Goal: Task Accomplishment & Management: Manage account settings

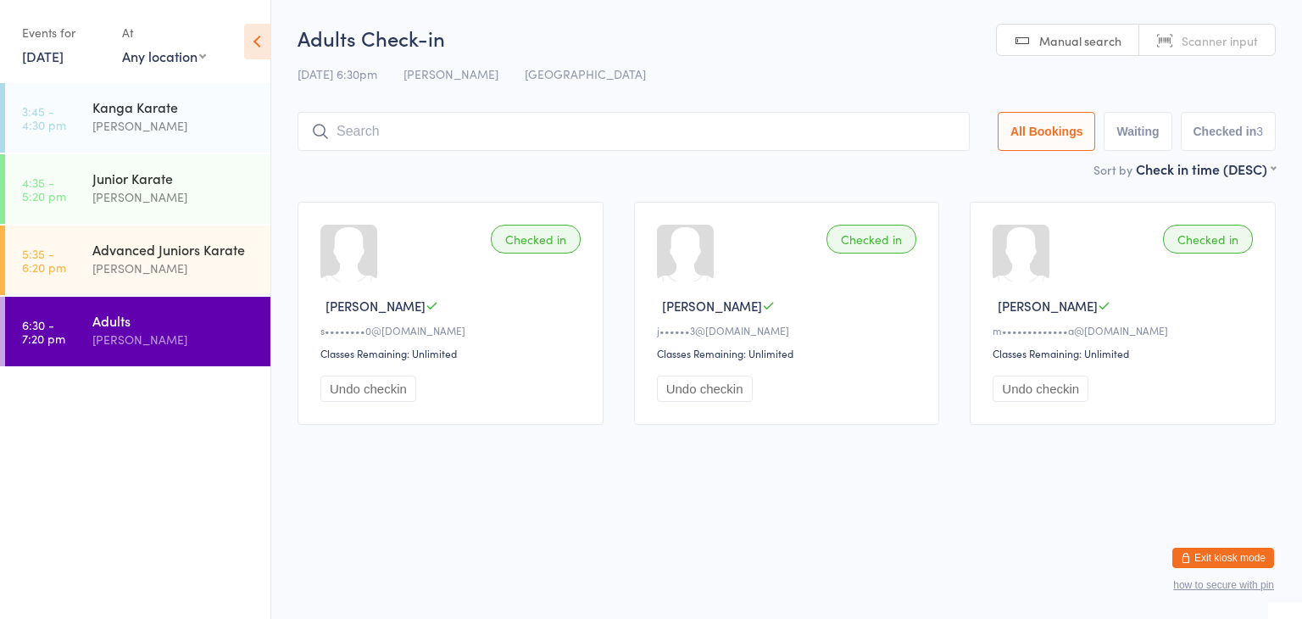
drag, startPoint x: 0, startPoint y: 0, endPoint x: 582, endPoint y: 136, distance: 597.9
click at [582, 136] on input "search" at bounding box center [633, 131] width 672 height 39
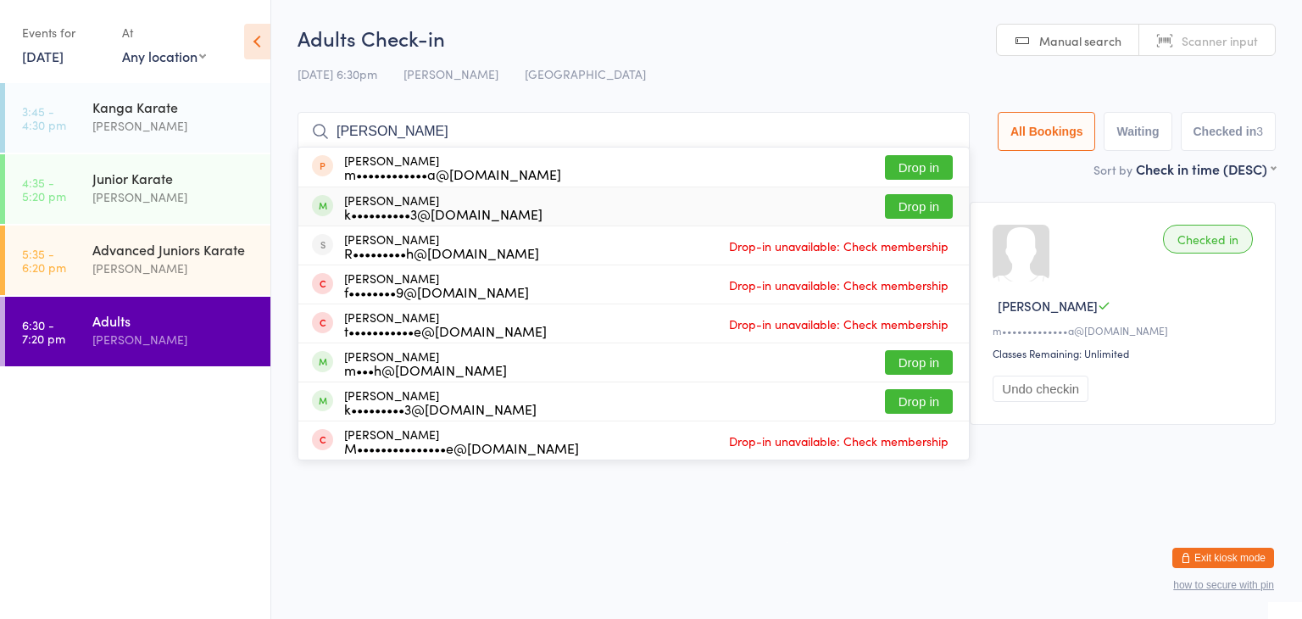
type input "[PERSON_NAME]"
click at [913, 206] on button "Drop in" at bounding box center [919, 206] width 68 height 25
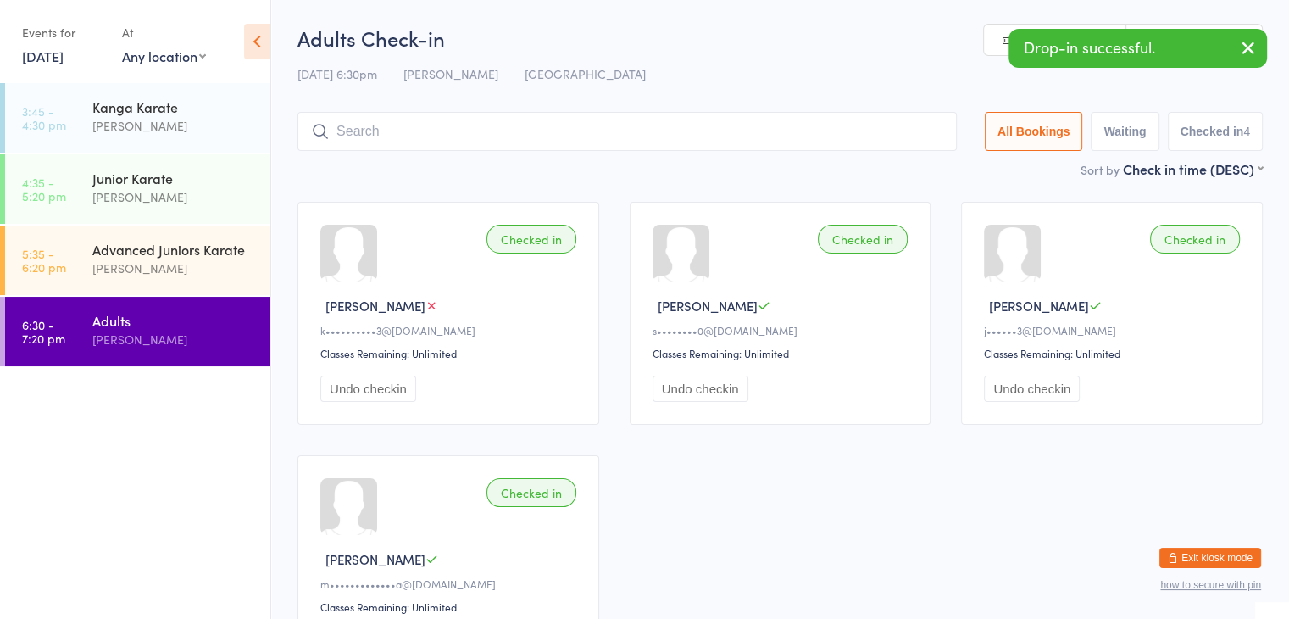
click at [837, 132] on input "search" at bounding box center [626, 131] width 659 height 39
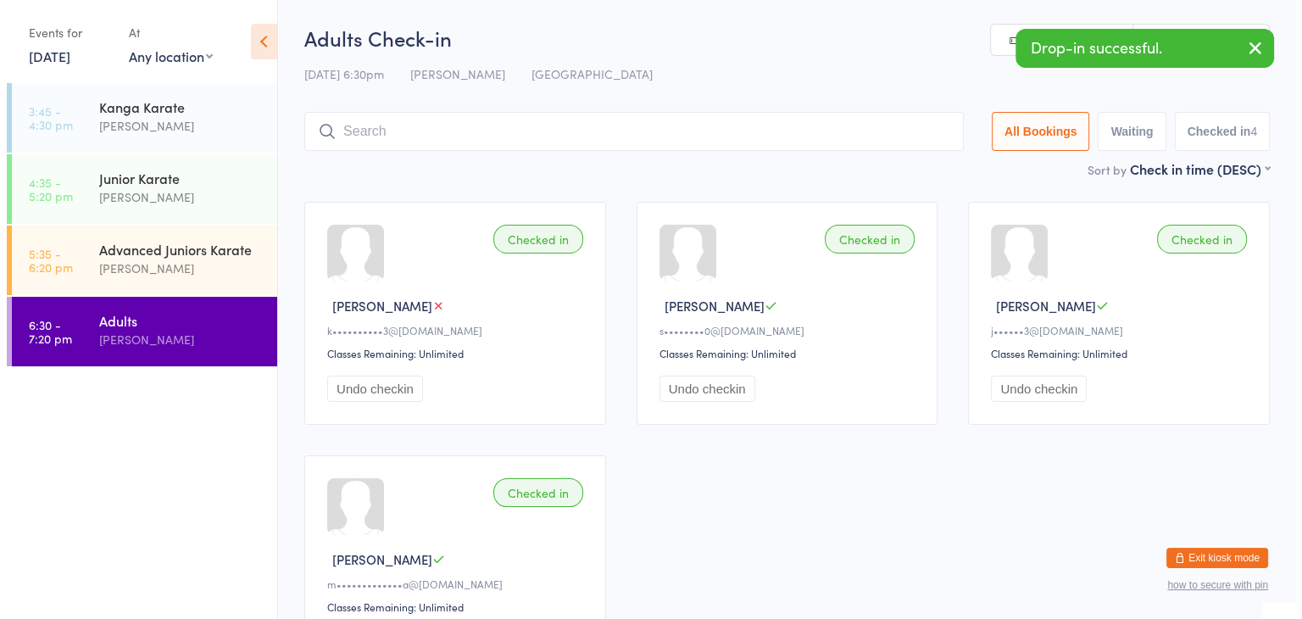
scroll to position [39, 0]
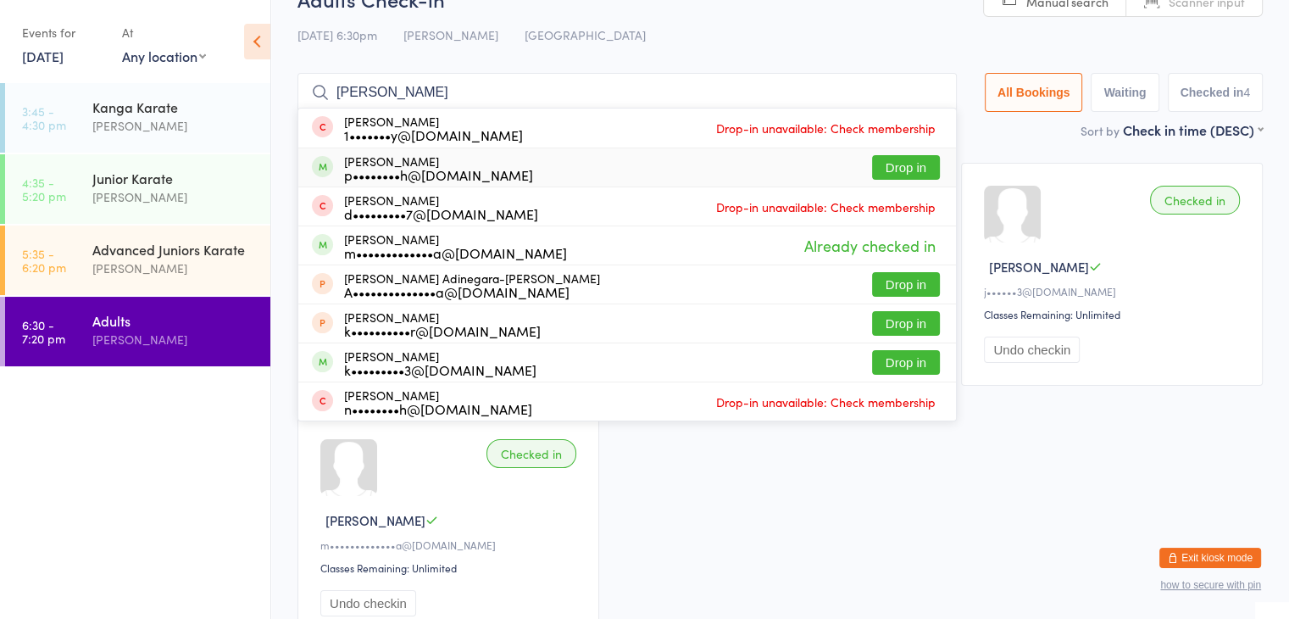
type input "[PERSON_NAME]"
click at [911, 165] on button "Drop in" at bounding box center [906, 167] width 68 height 25
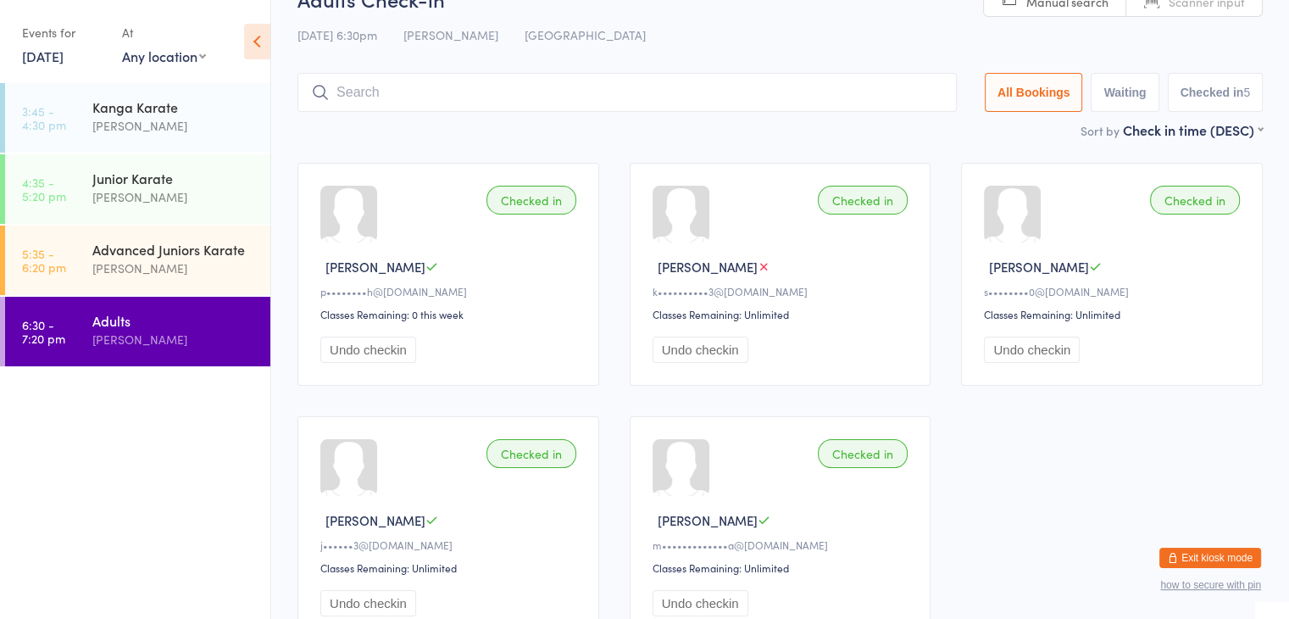
click at [1198, 557] on button "Exit kiosk mode" at bounding box center [1210, 557] width 102 height 20
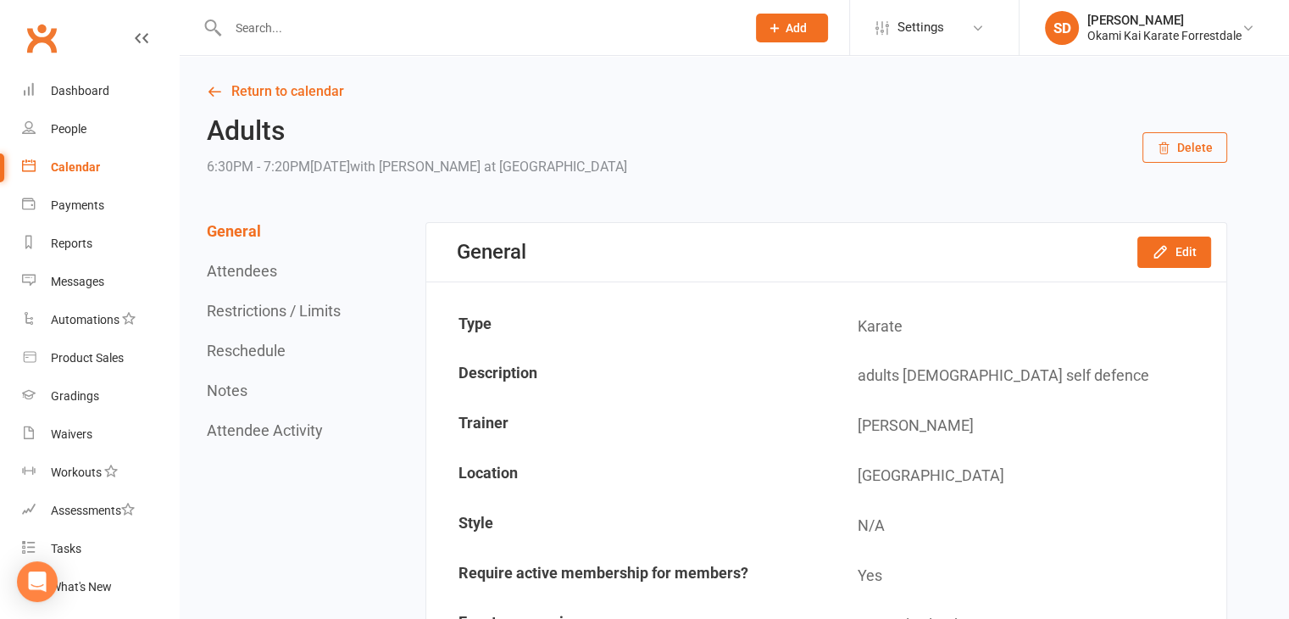
click at [434, 22] on input "text" at bounding box center [478, 28] width 511 height 24
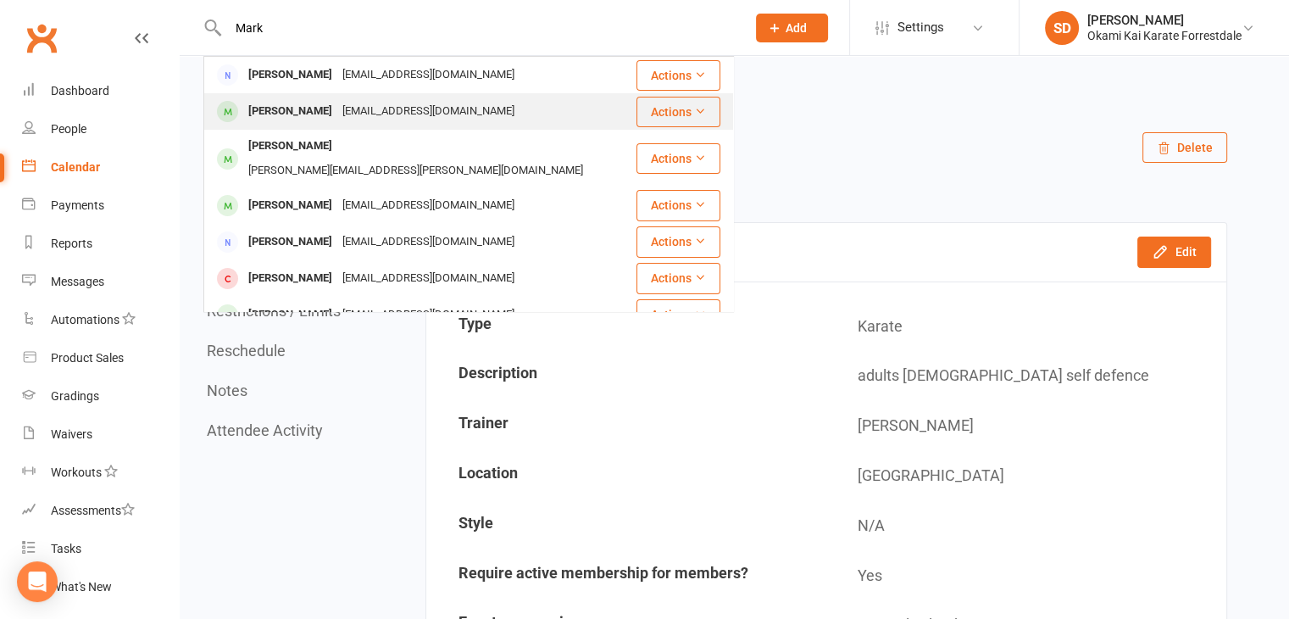
type input "Mark"
click at [268, 110] on div "[PERSON_NAME]" at bounding box center [290, 111] width 94 height 25
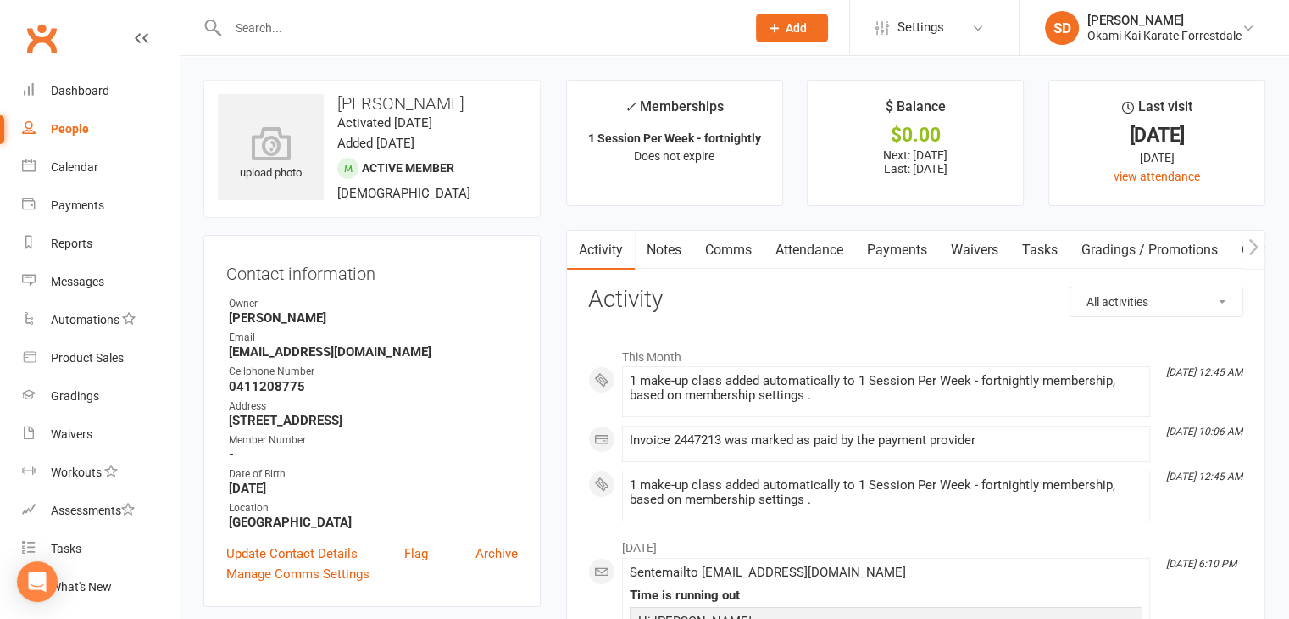
click at [395, 27] on input "text" at bounding box center [478, 28] width 511 height 24
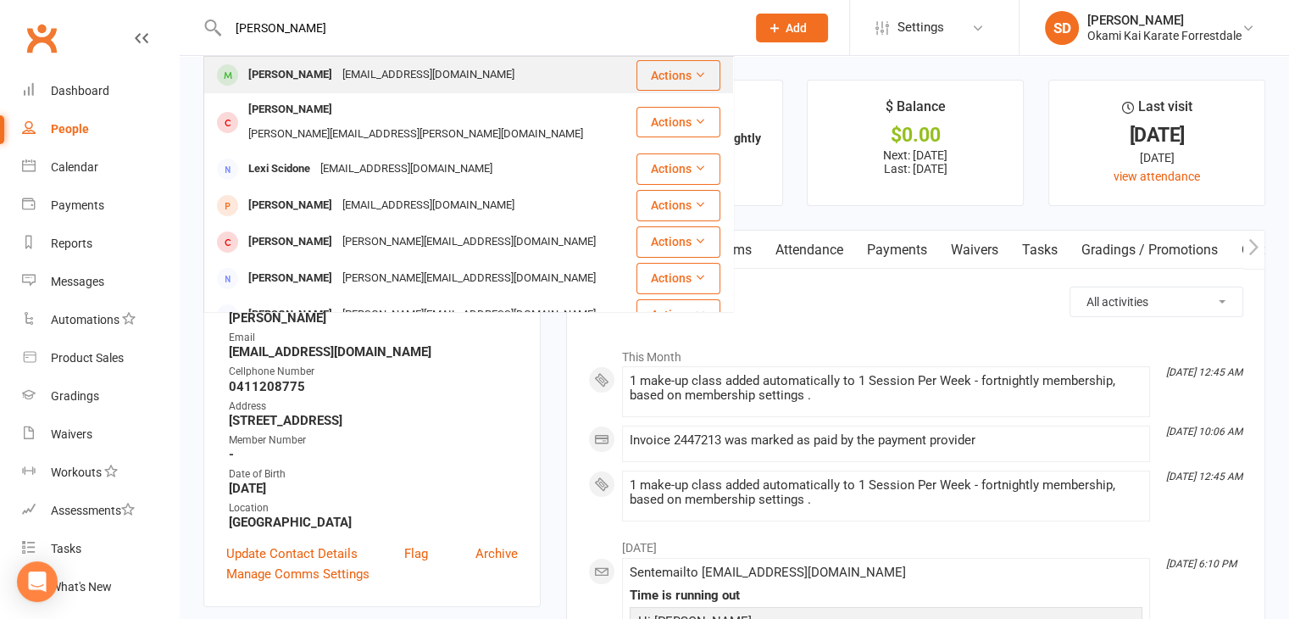
type input "[PERSON_NAME]"
click at [295, 73] on div "[PERSON_NAME]" at bounding box center [290, 75] width 94 height 25
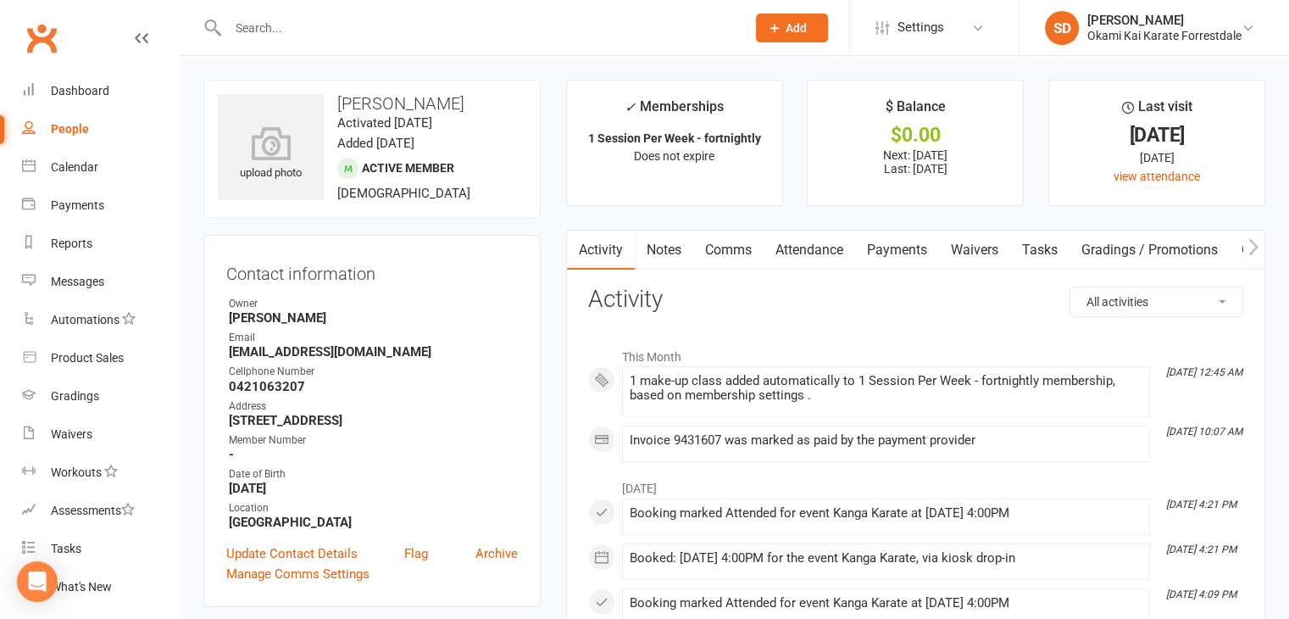
click at [902, 247] on link "Payments" at bounding box center [897, 249] width 84 height 39
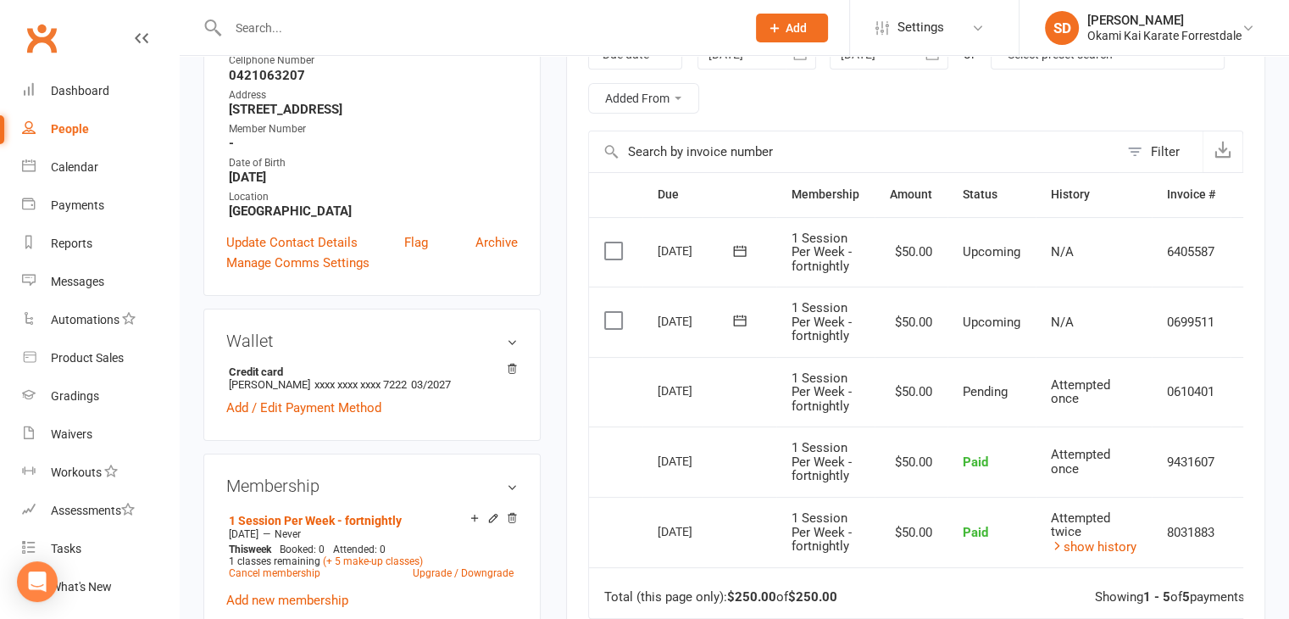
scroll to position [353, 0]
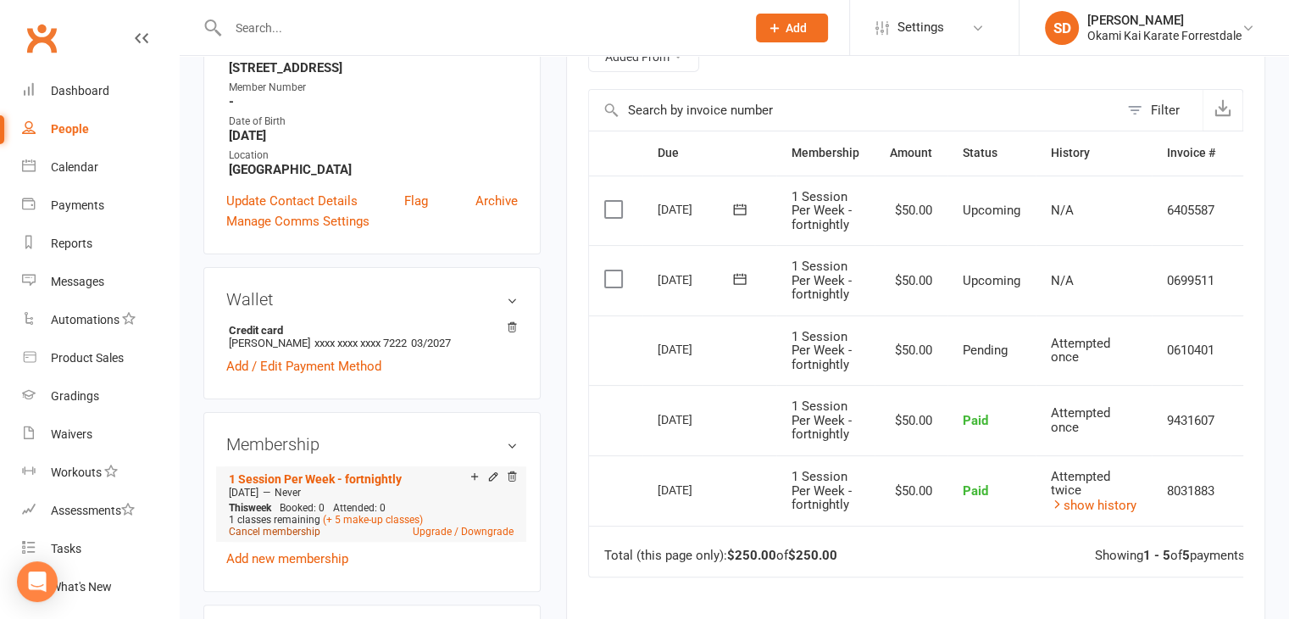
click at [274, 535] on link "Cancel membership" at bounding box center [275, 531] width 92 height 12
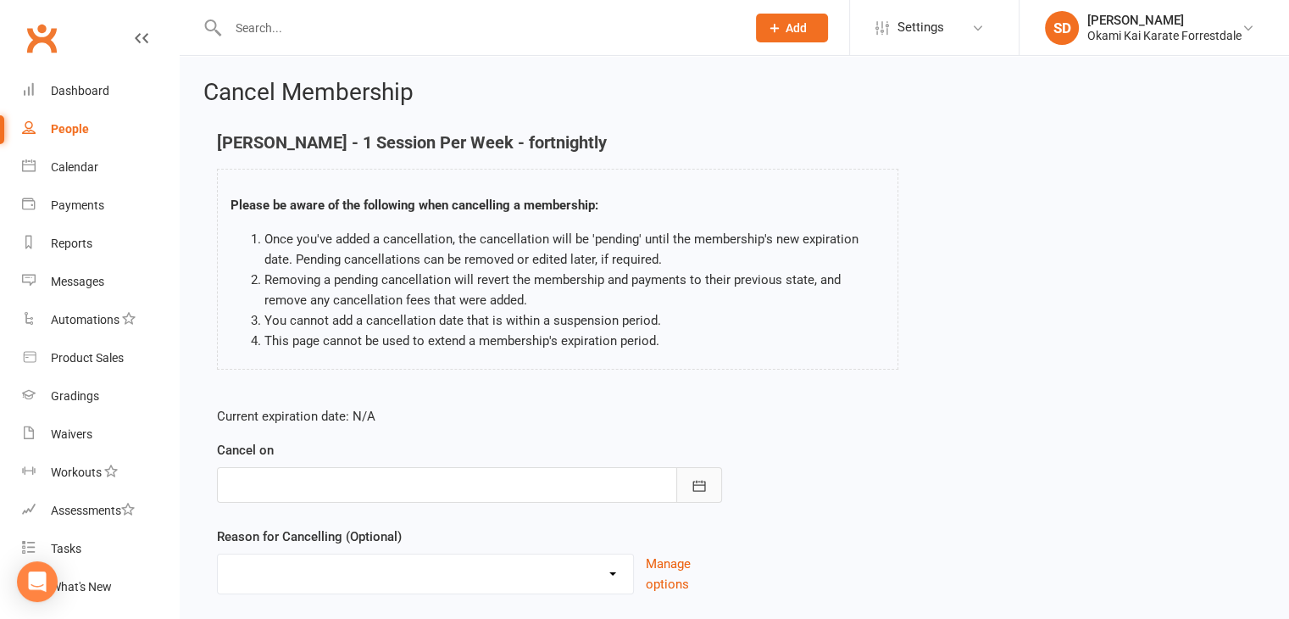
click at [706, 482] on icon "button" at bounding box center [699, 485] width 17 height 17
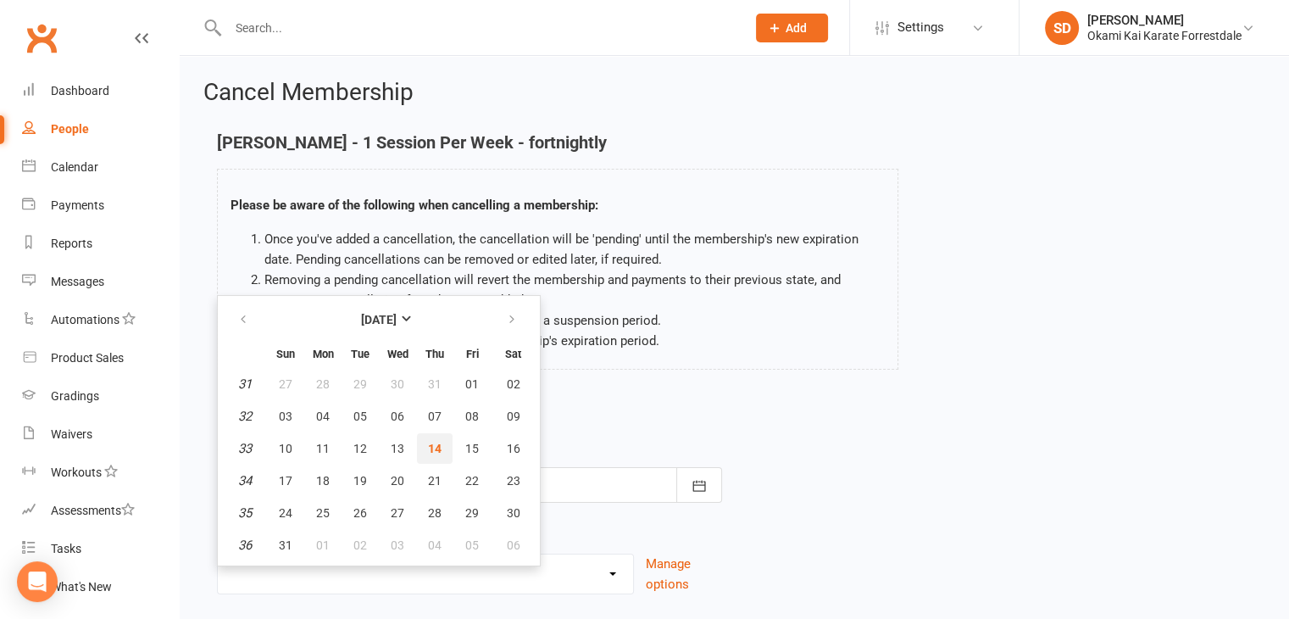
click at [428, 444] on span "14" at bounding box center [435, 448] width 14 height 14
type input "[DATE]"
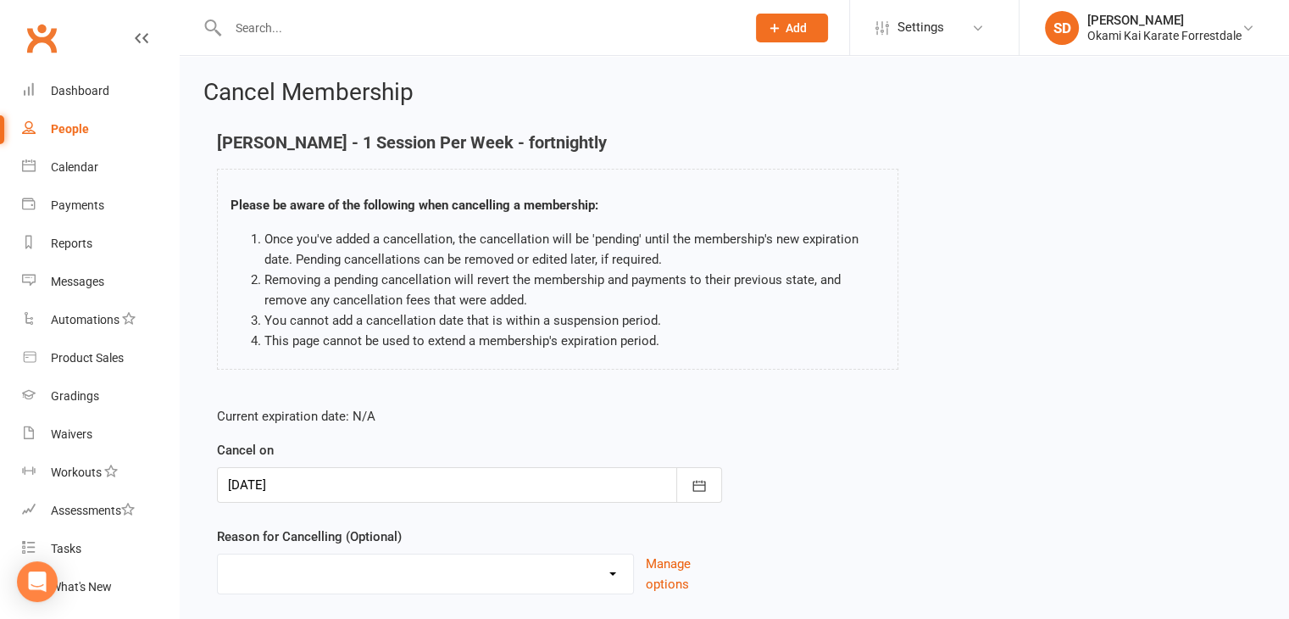
click at [614, 578] on select "Holiday Injury Other reason" at bounding box center [425, 571] width 415 height 34
select select "2"
click at [218, 554] on select "Holiday Injury Other reason" at bounding box center [425, 571] width 415 height 34
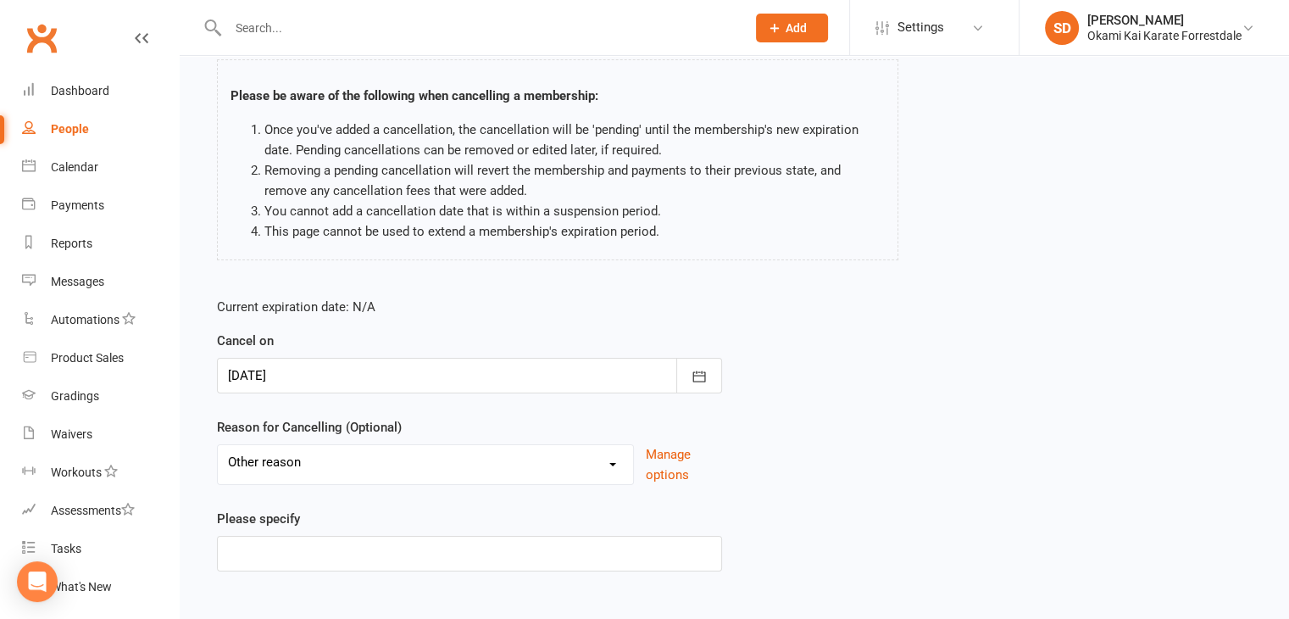
scroll to position [198, 0]
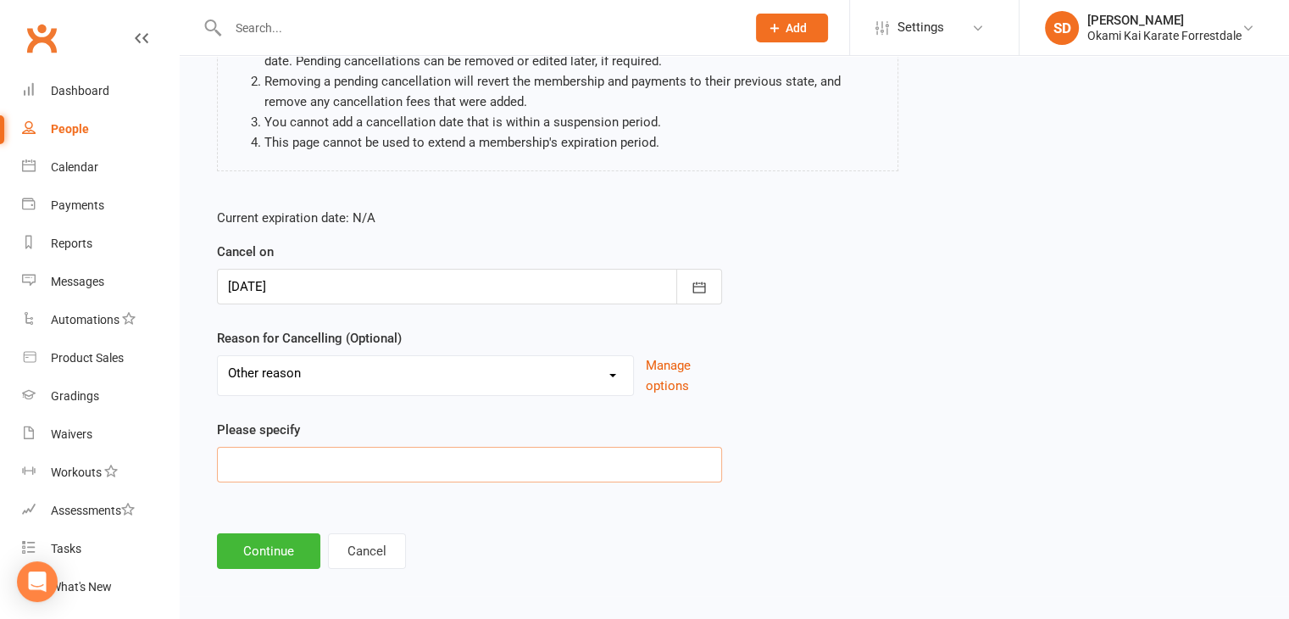
click at [346, 461] on input at bounding box center [469, 465] width 505 height 36
type input "work schedule"
click at [274, 554] on button "Continue" at bounding box center [268, 551] width 103 height 36
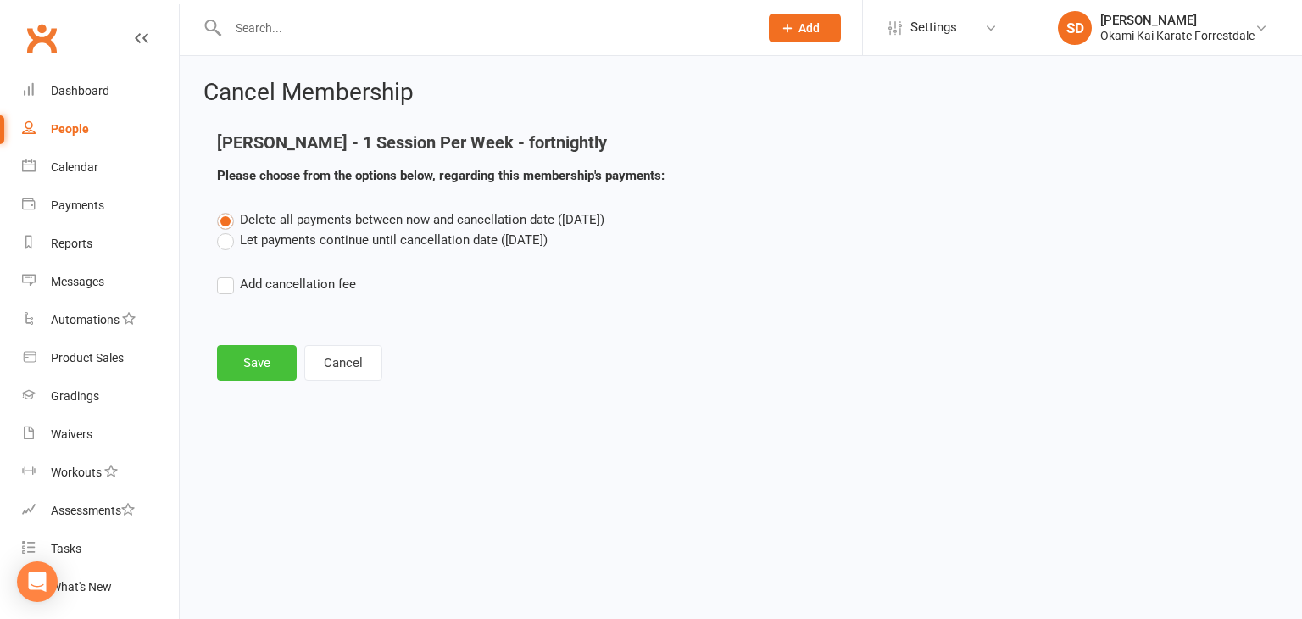
click at [253, 366] on button "Save" at bounding box center [257, 363] width 80 height 36
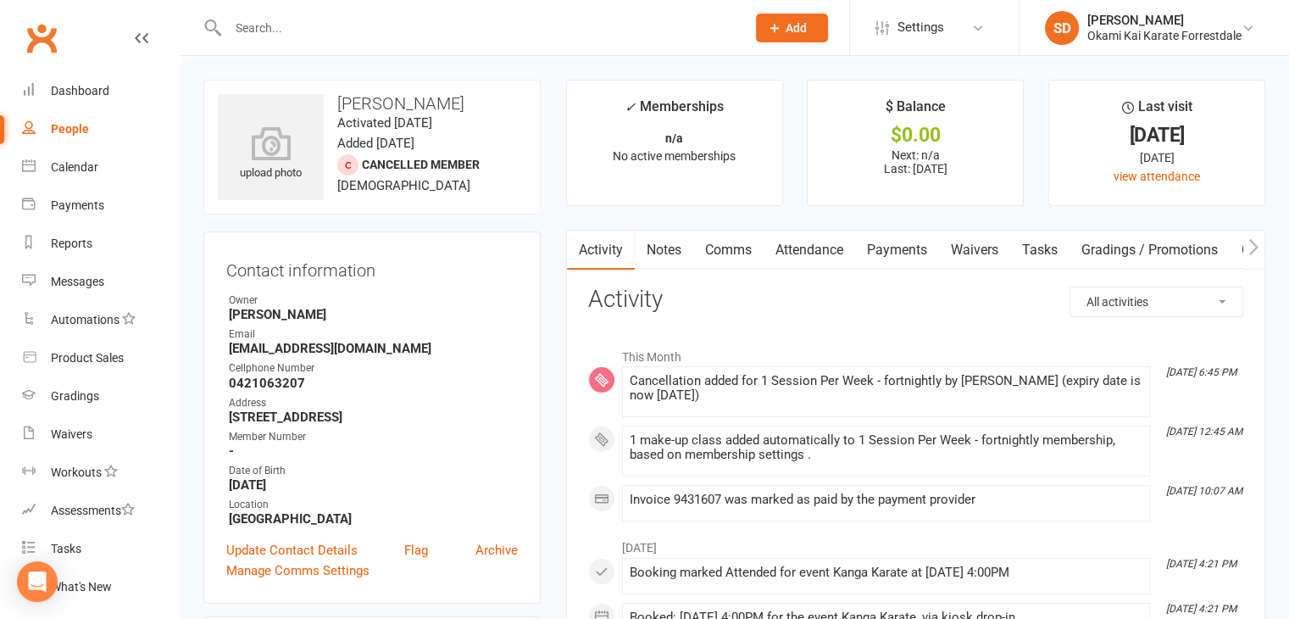
click at [921, 250] on link "Payments" at bounding box center [897, 249] width 84 height 39
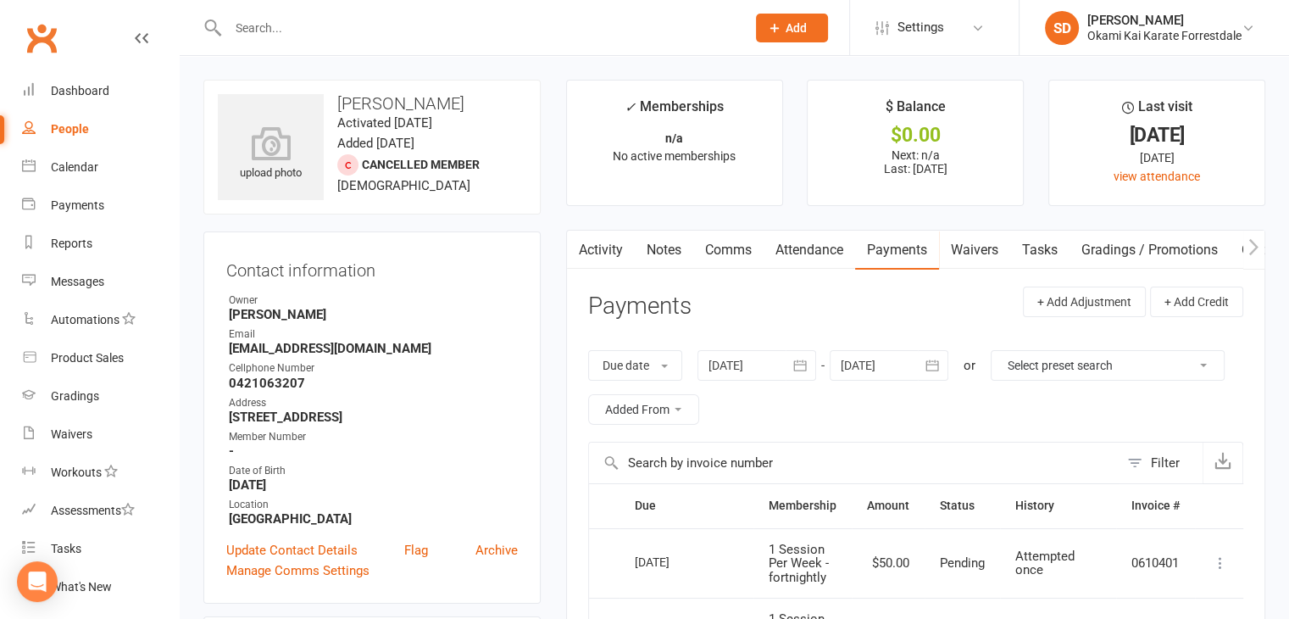
click at [333, 25] on input "text" at bounding box center [478, 28] width 511 height 24
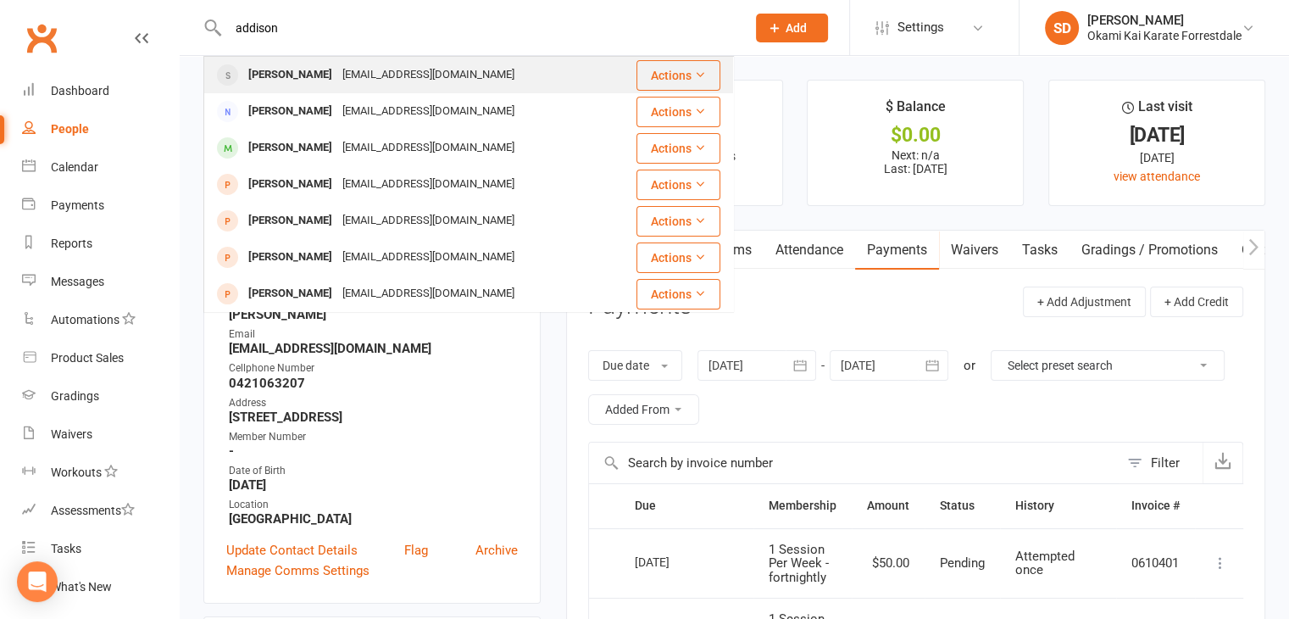
type input "addison"
click at [285, 74] on div "[PERSON_NAME]" at bounding box center [290, 75] width 94 height 25
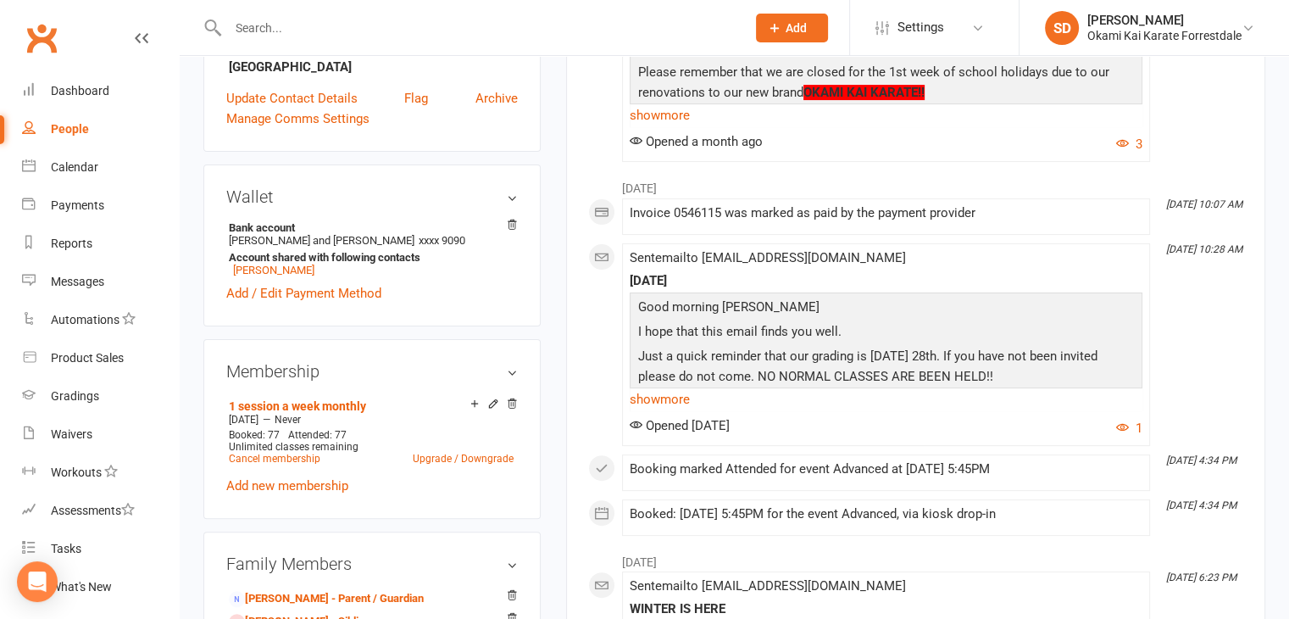
scroll to position [478, 0]
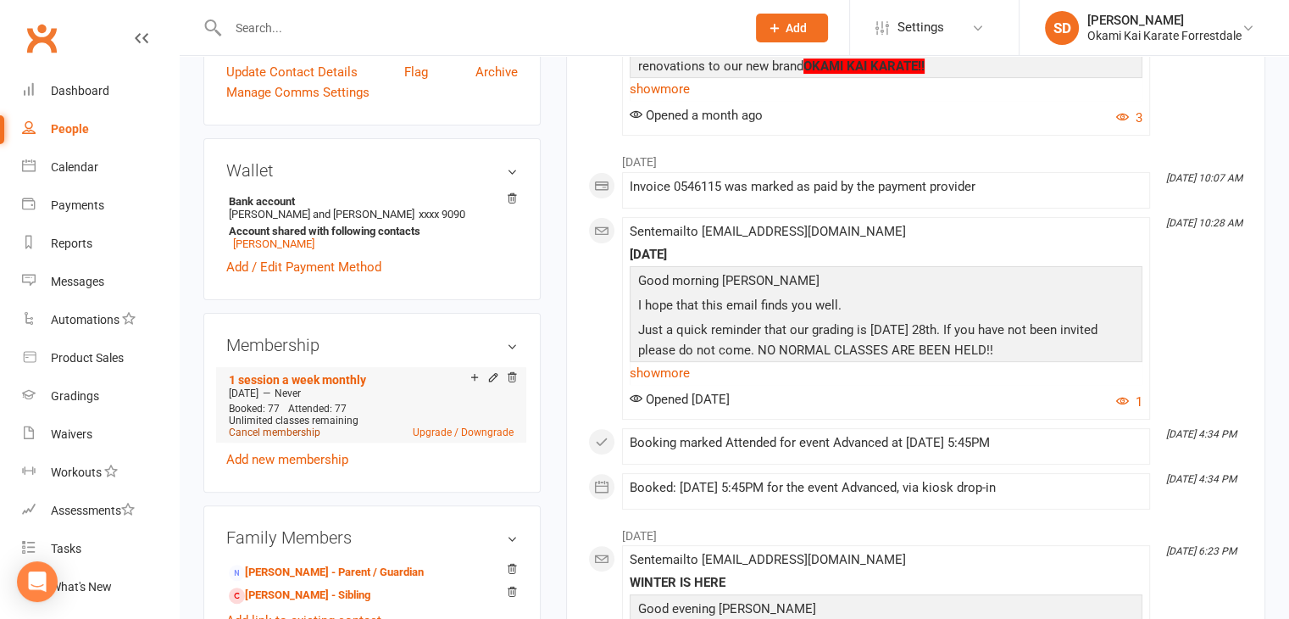
click at [265, 434] on link "Cancel membership" at bounding box center [275, 432] width 92 height 12
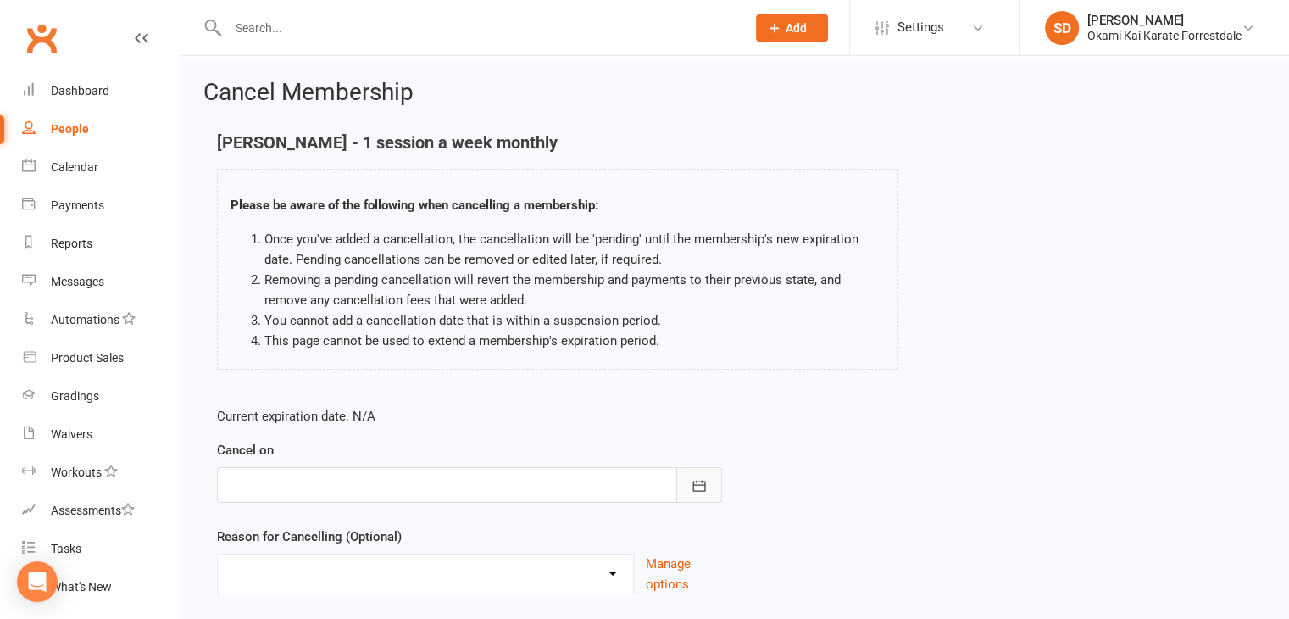
click at [698, 483] on icon "button" at bounding box center [698, 485] width 13 height 11
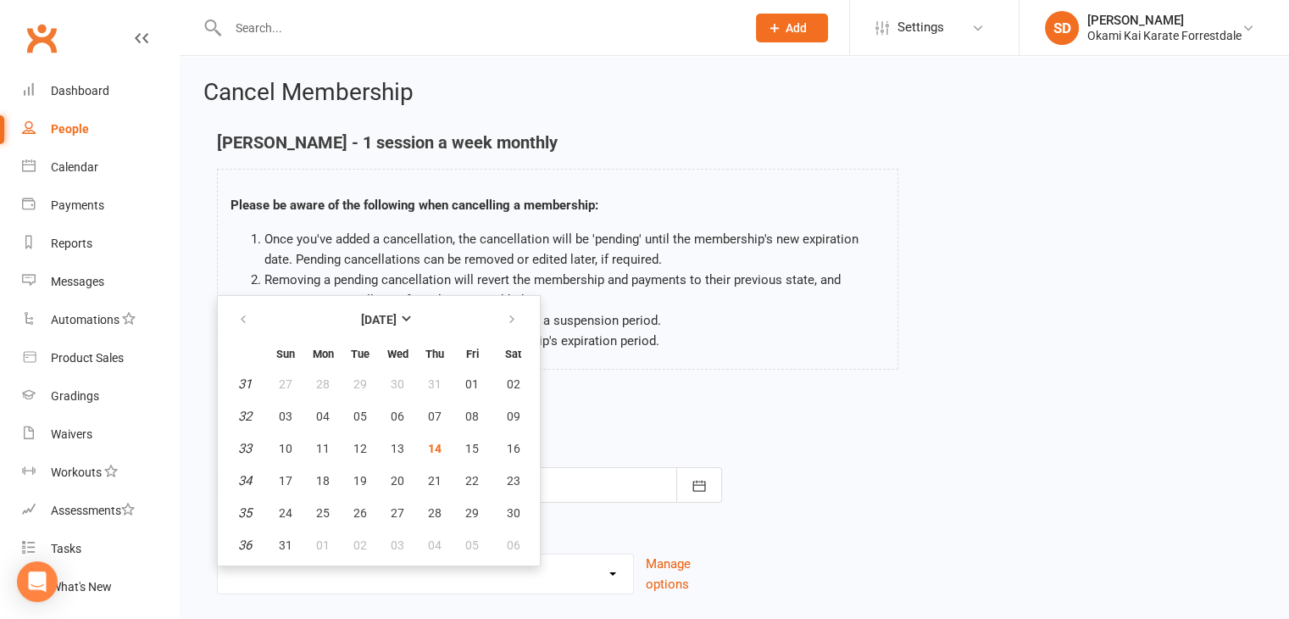
click at [512, 334] on th at bounding box center [512, 319] width 43 height 37
click at [506, 316] on icon "button" at bounding box center [512, 320] width 12 height 14
click at [402, 413] on button "10" at bounding box center [398, 416] width 36 height 31
type input "[DATE]"
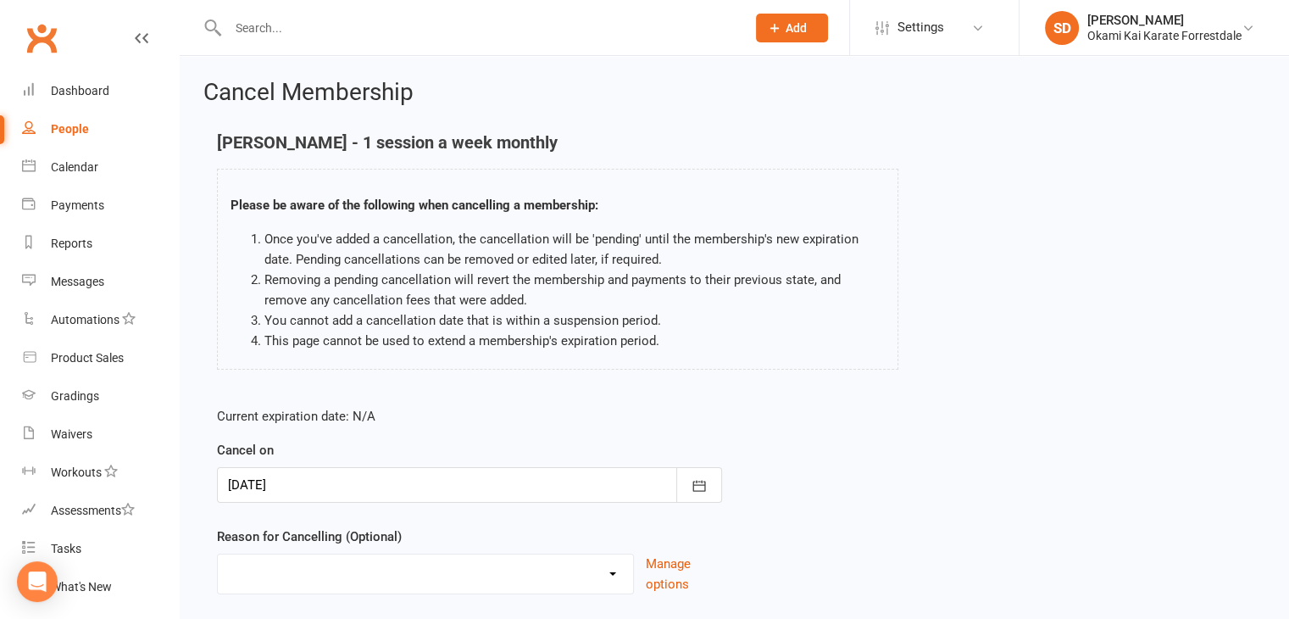
click at [613, 569] on select "Holiday Injury Other reason" at bounding box center [425, 571] width 415 height 34
click at [511, 554] on select "Holiday Injury Other reason" at bounding box center [425, 571] width 415 height 34
click at [611, 574] on select "Holiday Injury Other reason" at bounding box center [425, 571] width 415 height 34
select select "1"
click at [218, 554] on select "Holiday Injury Other reason" at bounding box center [425, 571] width 415 height 34
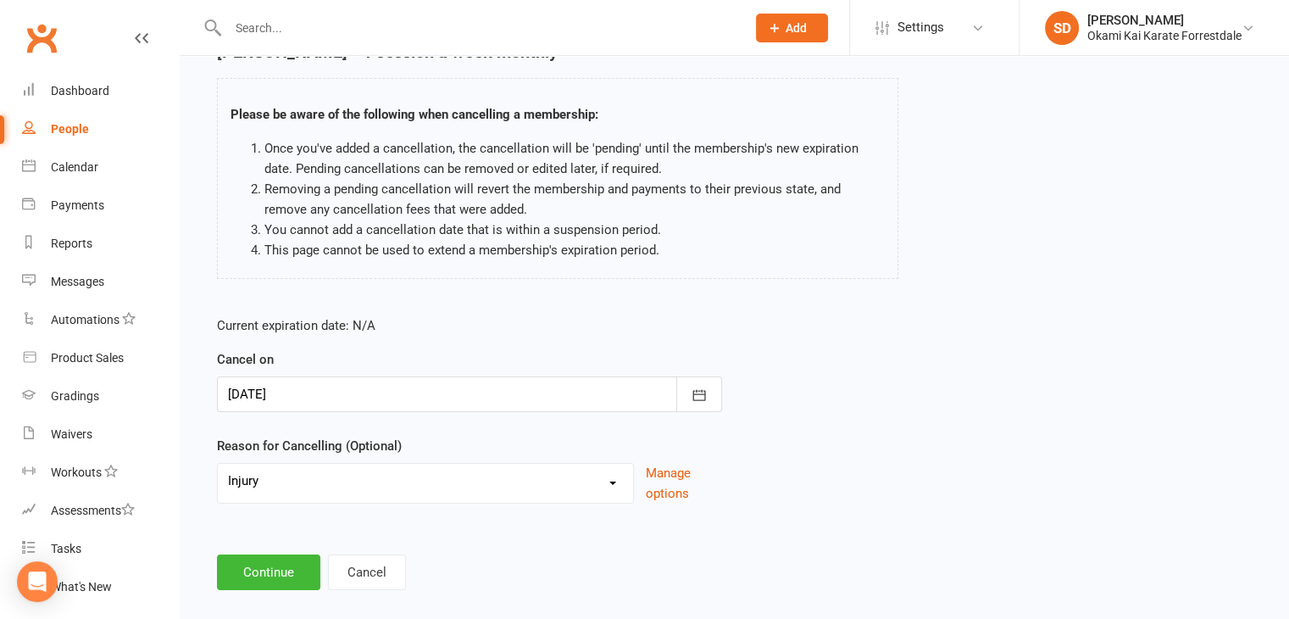
scroll to position [112, 0]
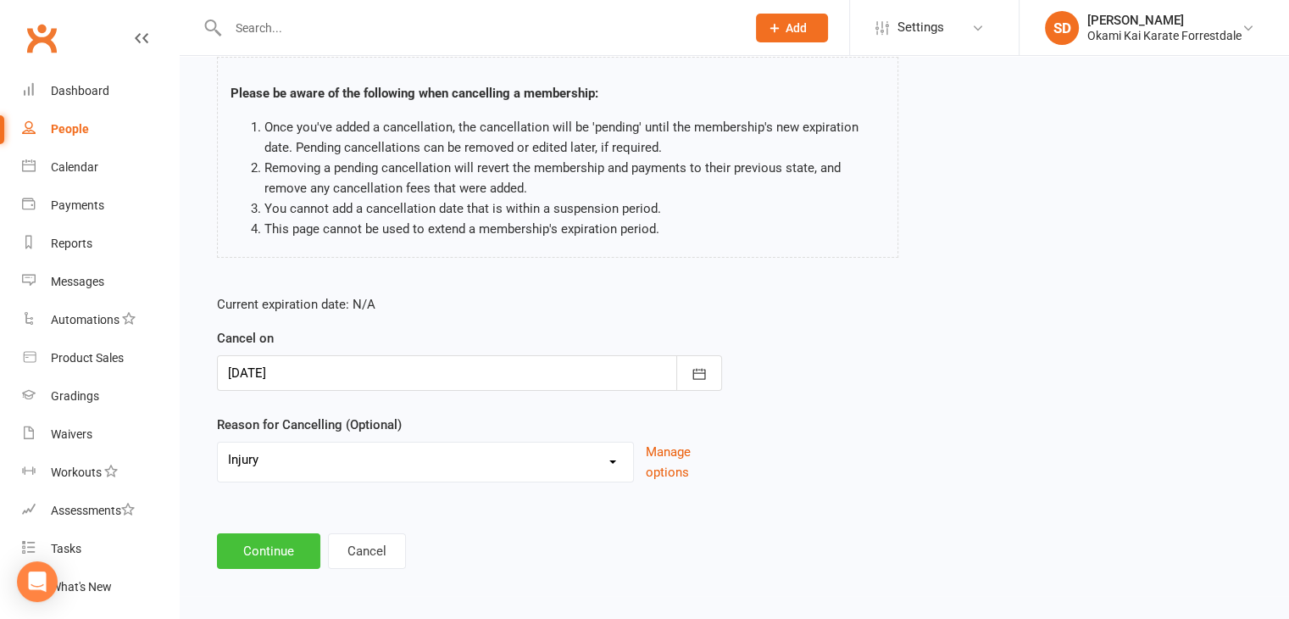
click at [296, 545] on button "Continue" at bounding box center [268, 551] width 103 height 36
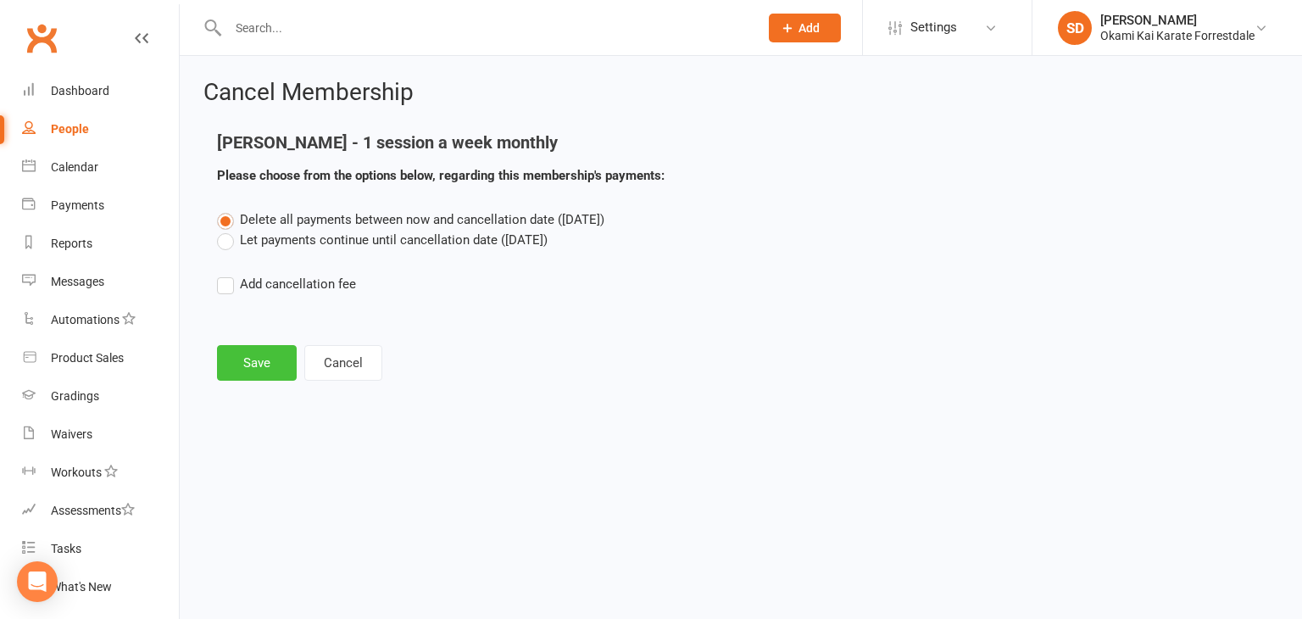
click at [251, 354] on button "Save" at bounding box center [257, 363] width 80 height 36
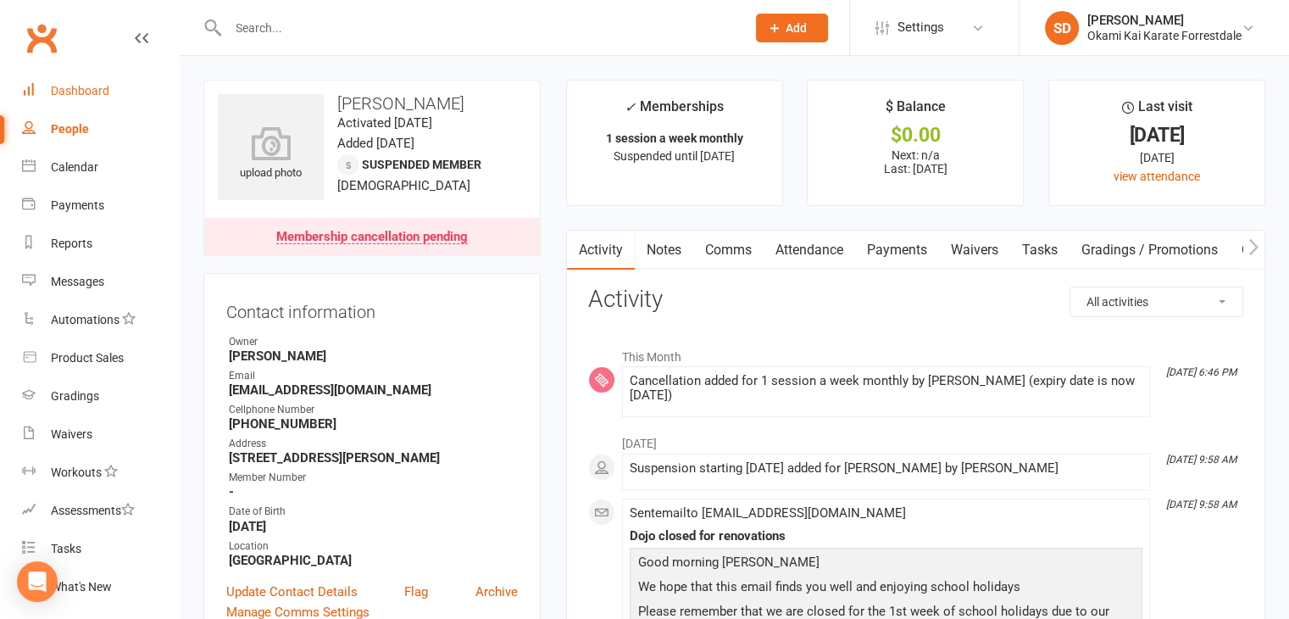
click at [68, 87] on div "Dashboard" at bounding box center [80, 91] width 58 height 14
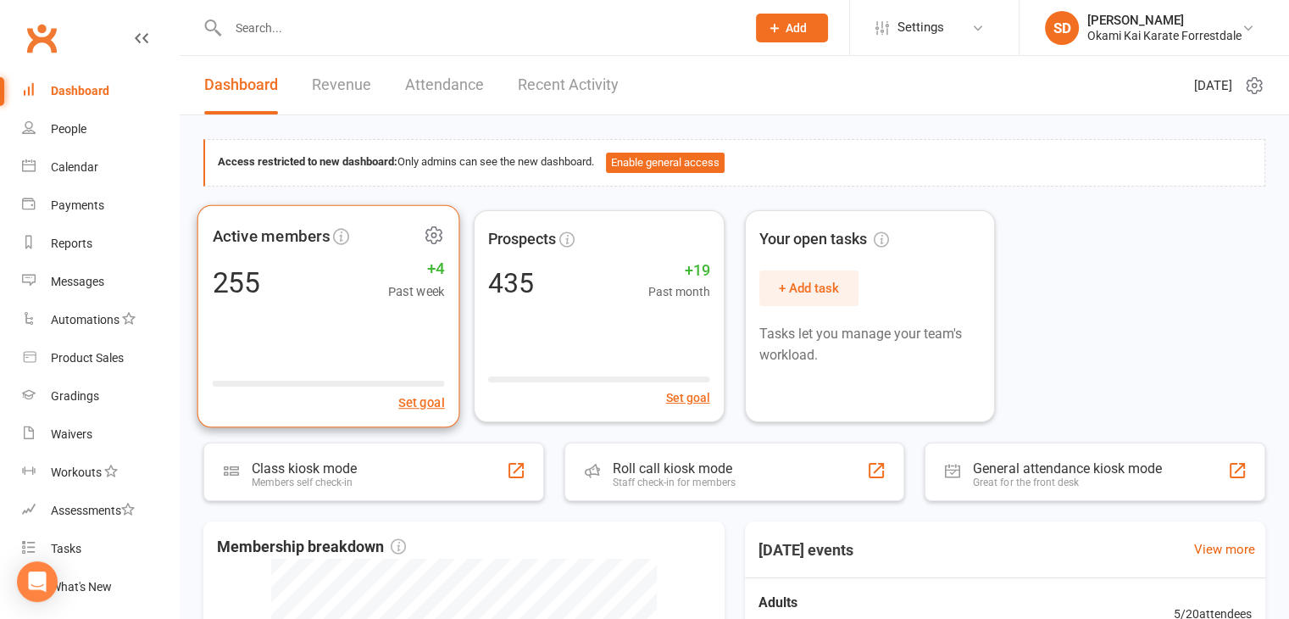
click at [432, 234] on icon at bounding box center [433, 234] width 4 height 4
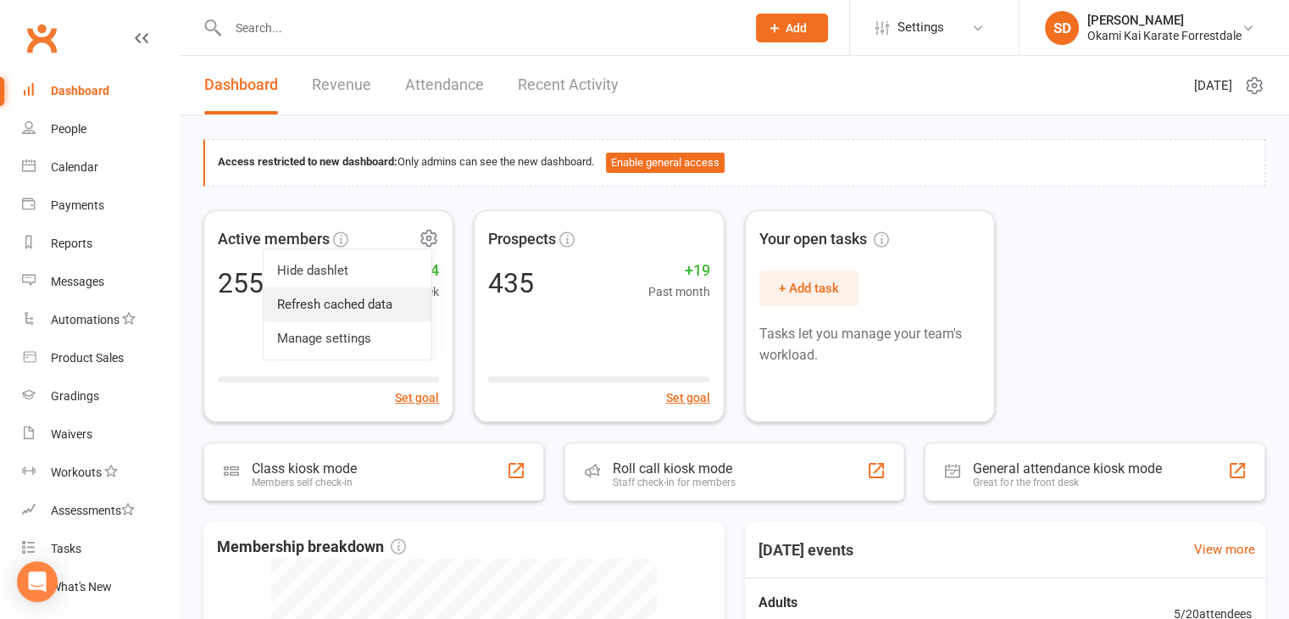
click at [346, 308] on link "Refresh cached data" at bounding box center [348, 304] width 168 height 34
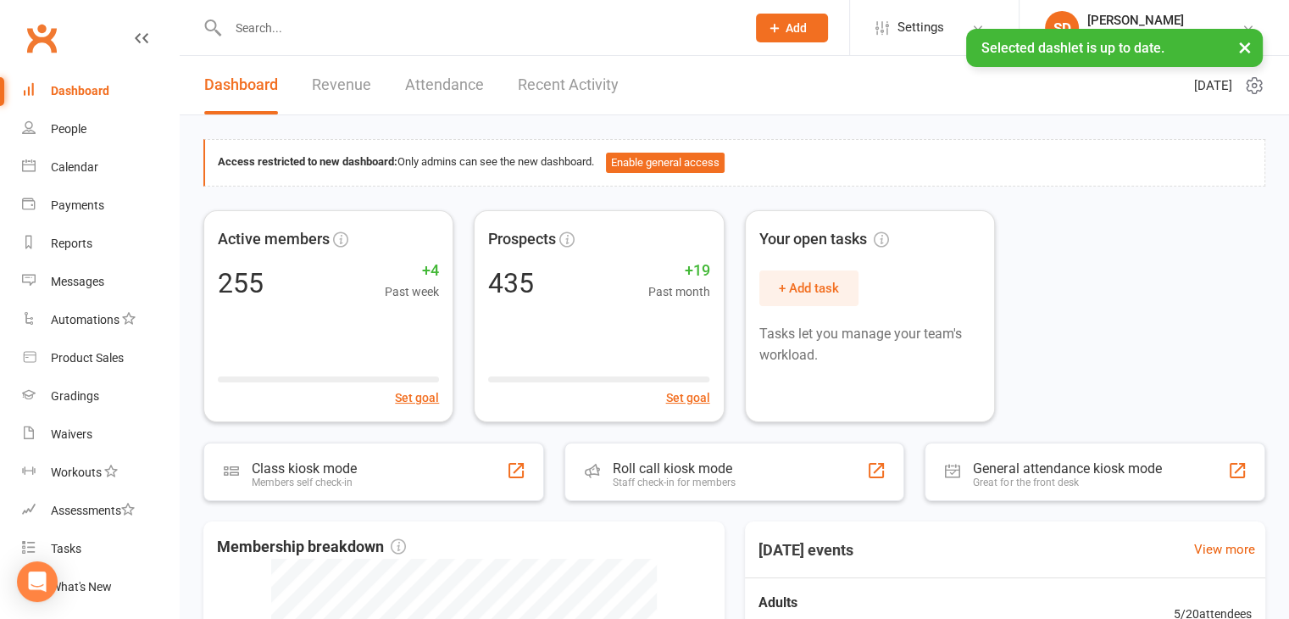
click at [74, 92] on div "Dashboard" at bounding box center [80, 91] width 58 height 14
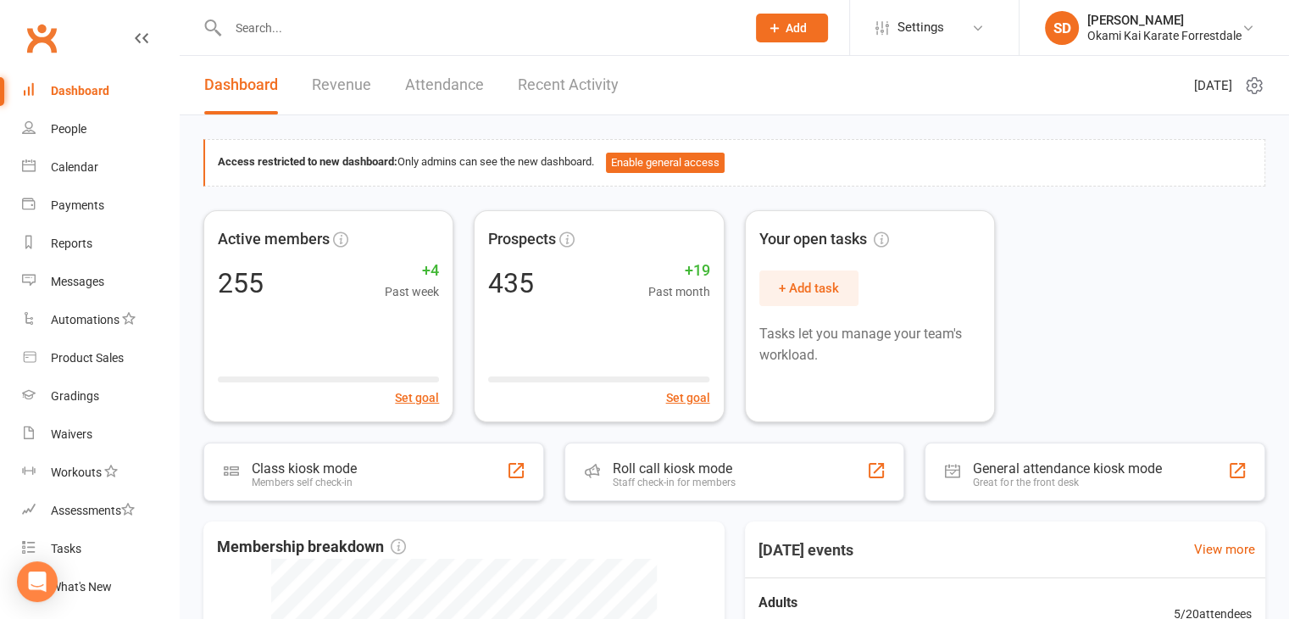
click at [376, 35] on input "text" at bounding box center [478, 28] width 511 height 24
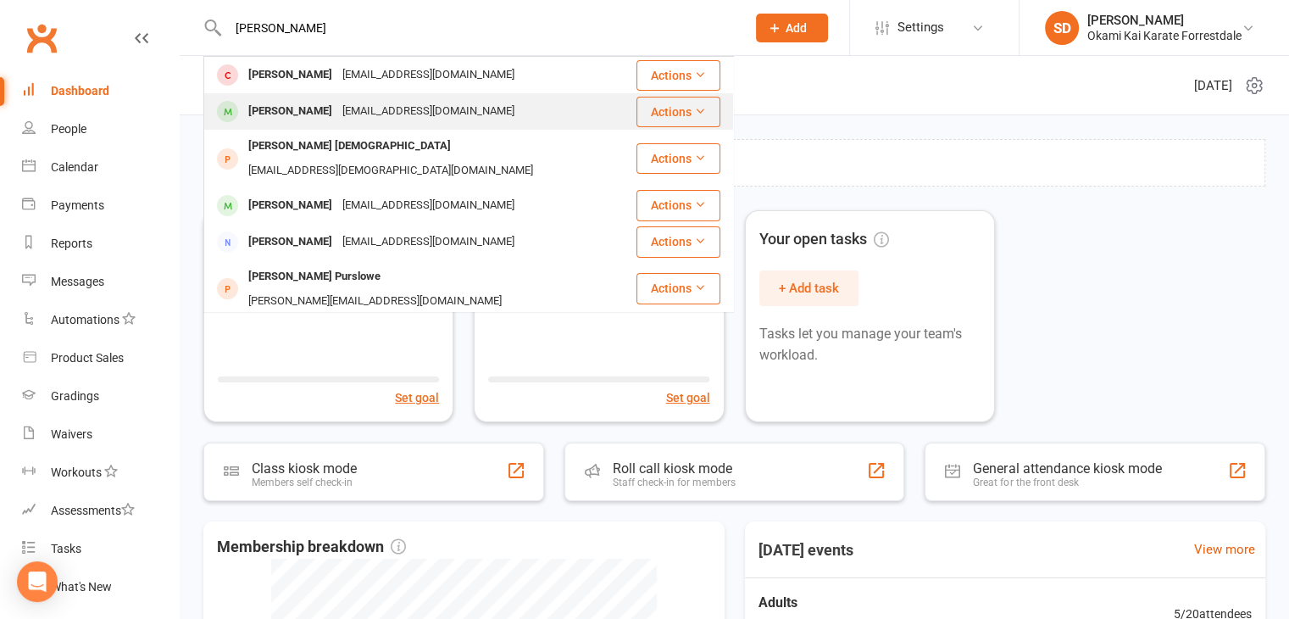
type input "[PERSON_NAME]"
click at [301, 111] on div "[PERSON_NAME]" at bounding box center [290, 111] width 94 height 25
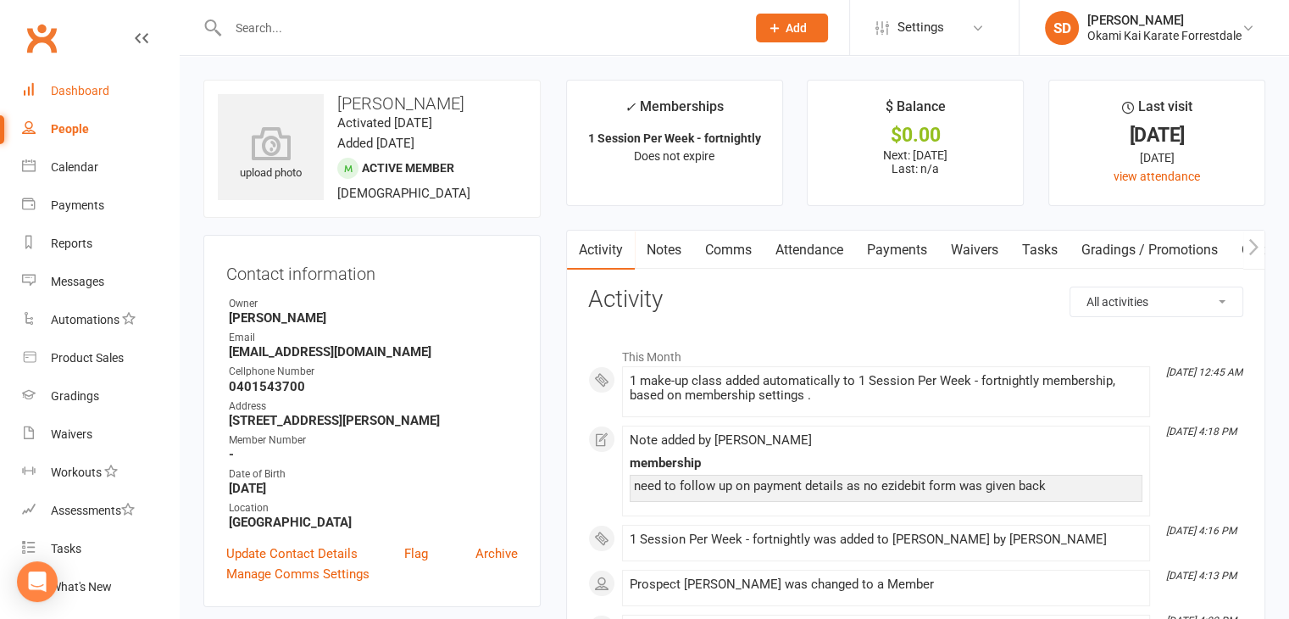
click at [81, 88] on div "Dashboard" at bounding box center [80, 91] width 58 height 14
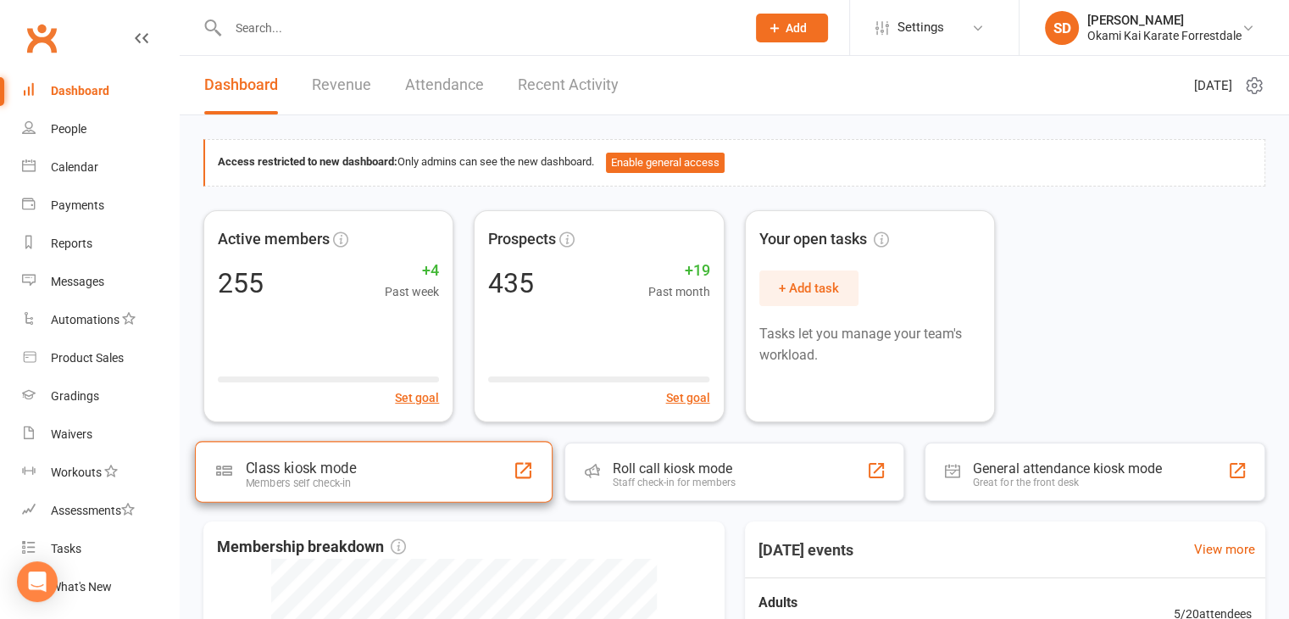
click at [363, 475] on div "Class kiosk mode Members self check-in" at bounding box center [374, 471] width 358 height 61
